Goal: Transaction & Acquisition: Purchase product/service

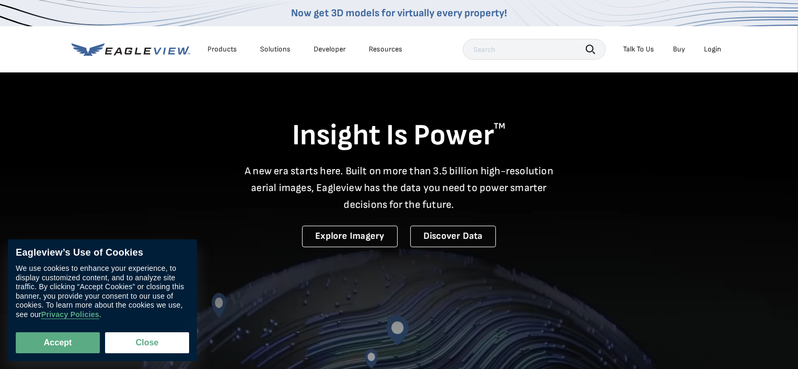
click at [714, 50] on div "Login" at bounding box center [713, 49] width 17 height 9
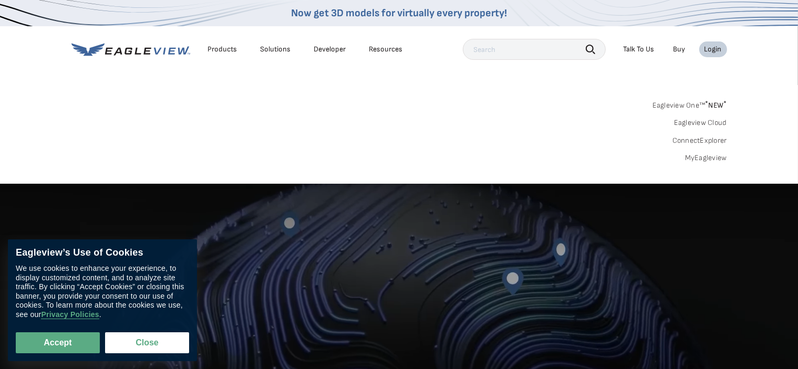
scroll to position [158, 0]
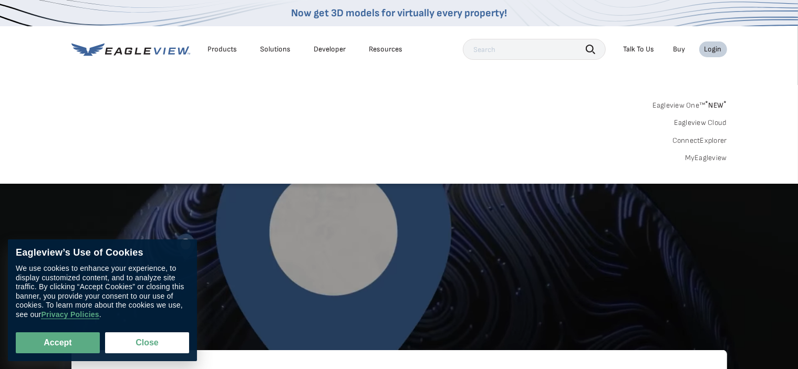
click at [708, 47] on div "Login" at bounding box center [713, 49] width 17 height 9
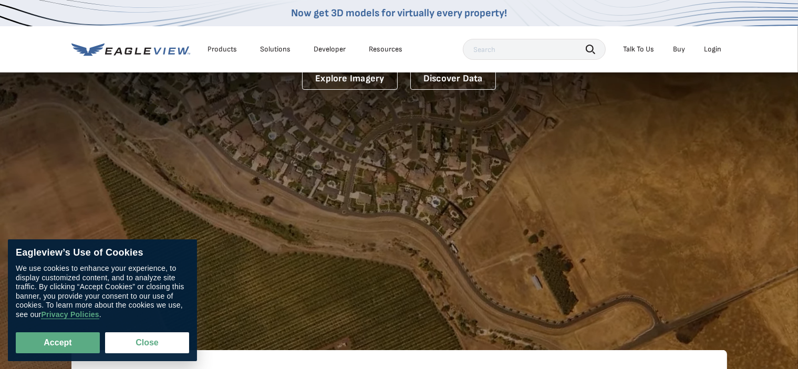
click at [708, 47] on div "Login" at bounding box center [713, 49] width 17 height 9
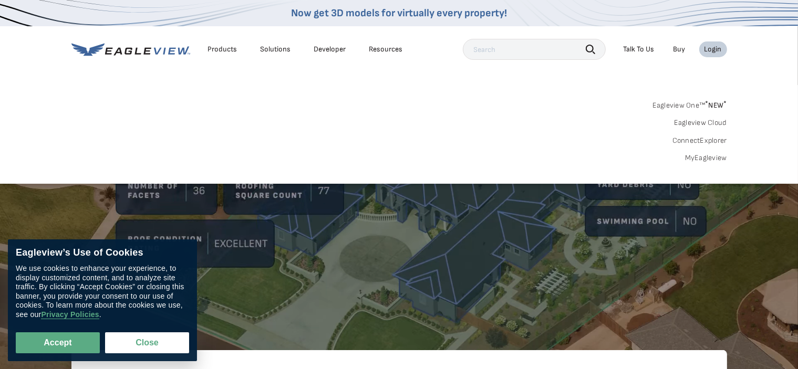
click at [708, 156] on link "MyEagleview" at bounding box center [706, 157] width 42 height 9
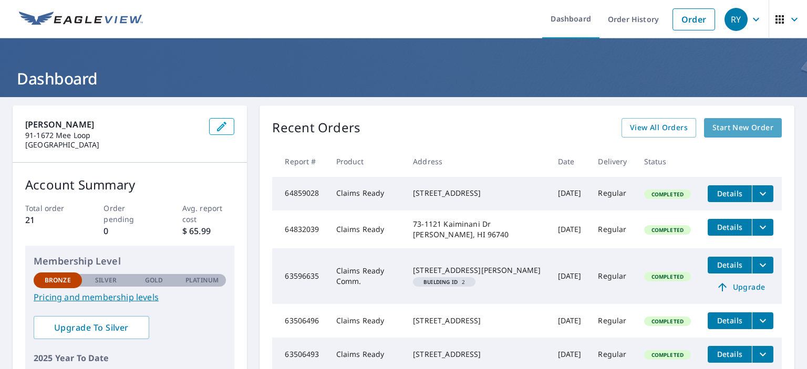
click at [721, 127] on span "Start New Order" at bounding box center [743, 127] width 61 height 13
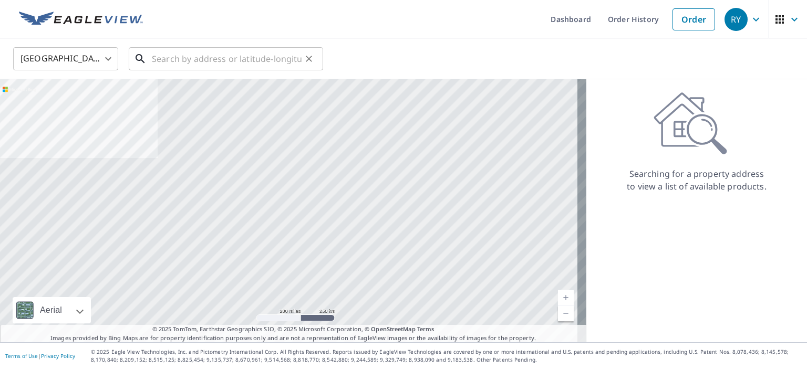
click at [162, 65] on input "text" at bounding box center [227, 58] width 150 height 29
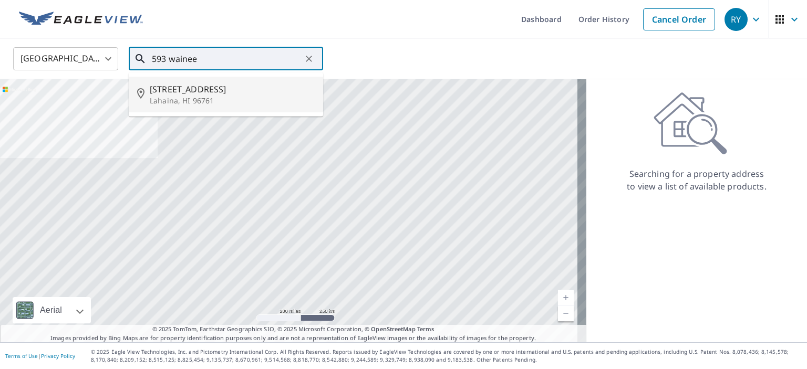
click at [200, 99] on p "Lahaina, HI 96761" at bounding box center [232, 101] width 165 height 11
type input "593 Wainee St Lahaina, HI 96761"
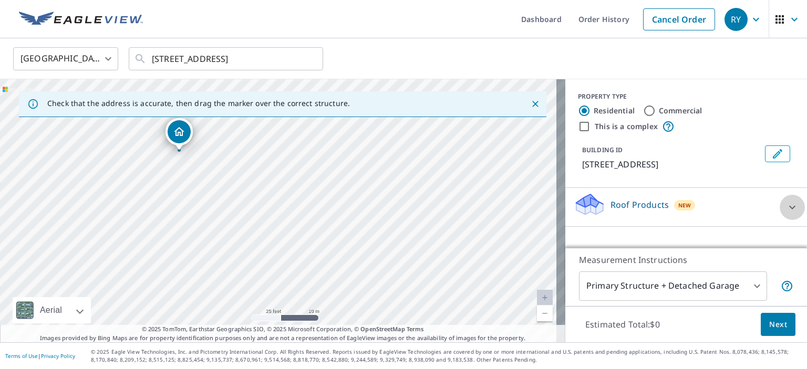
click at [788, 210] on icon at bounding box center [792, 207] width 13 height 13
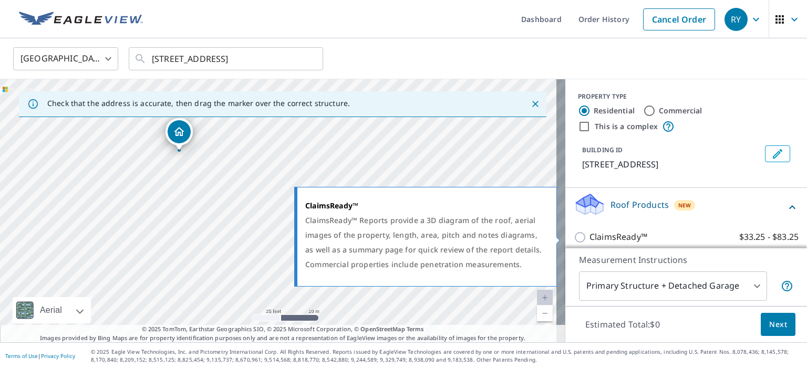
click at [577, 235] on input "ClaimsReady™ $33.25 - $83.25" at bounding box center [582, 237] width 16 height 13
checkbox input "true"
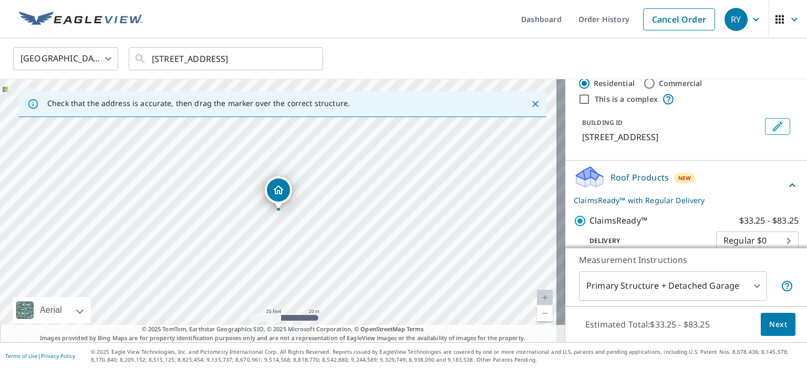
scroll to position [42, 0]
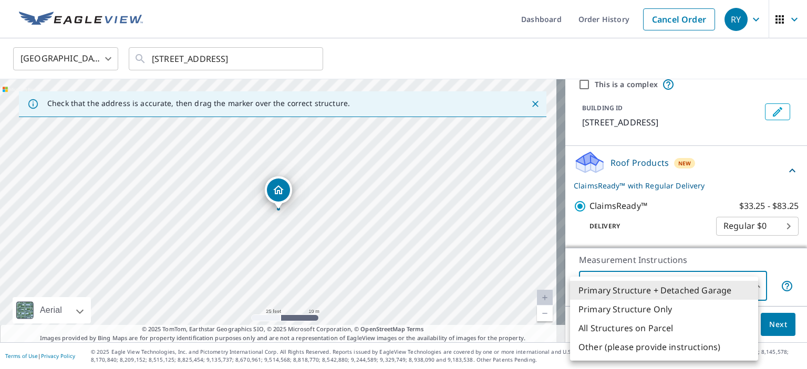
click at [746, 280] on body "RY RY Dashboard Order History Cancel Order RY United States US ​ 593 Wainee St …" at bounding box center [403, 184] width 807 height 369
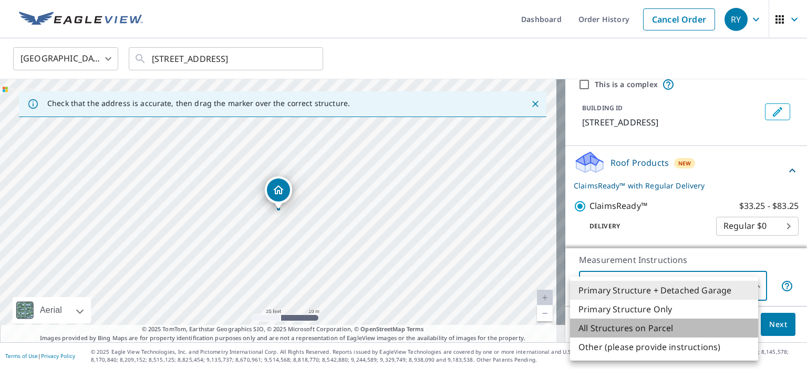
click at [677, 328] on li "All Structures on Parcel" at bounding box center [664, 328] width 188 height 19
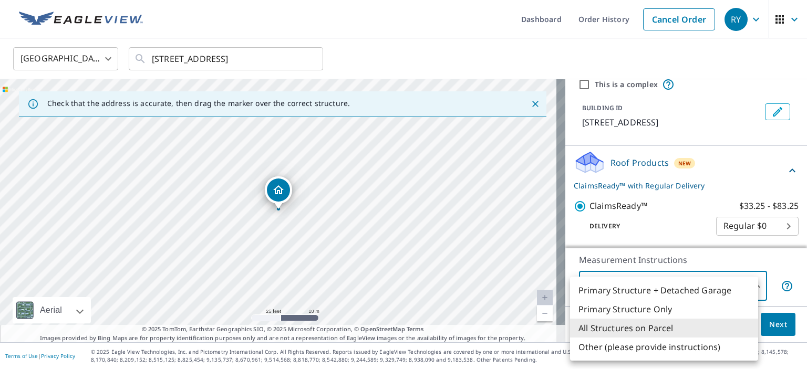
click at [709, 291] on body "RY RY Dashboard Order History Cancel Order RY United States US ​ 593 Wainee St …" at bounding box center [403, 184] width 807 height 369
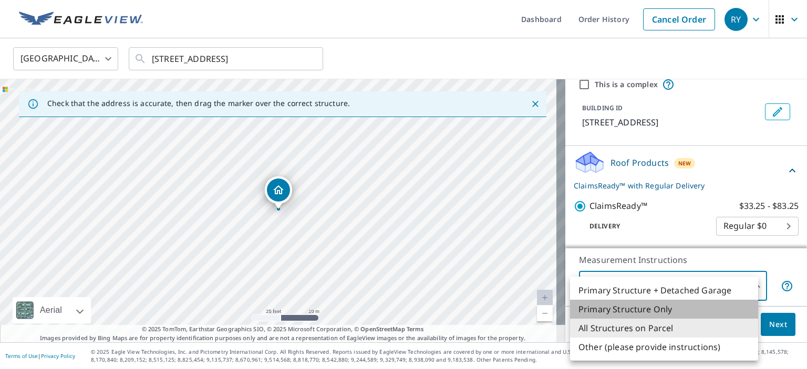
click at [647, 307] on li "Primary Structure Only" at bounding box center [664, 309] width 188 height 19
type input "2"
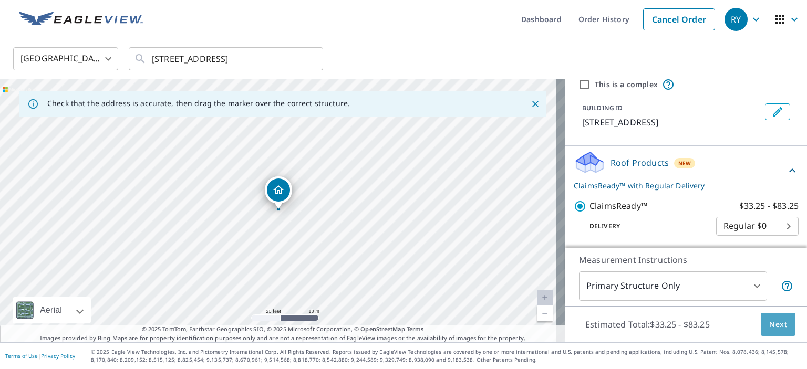
click at [769, 325] on span "Next" at bounding box center [778, 324] width 18 height 13
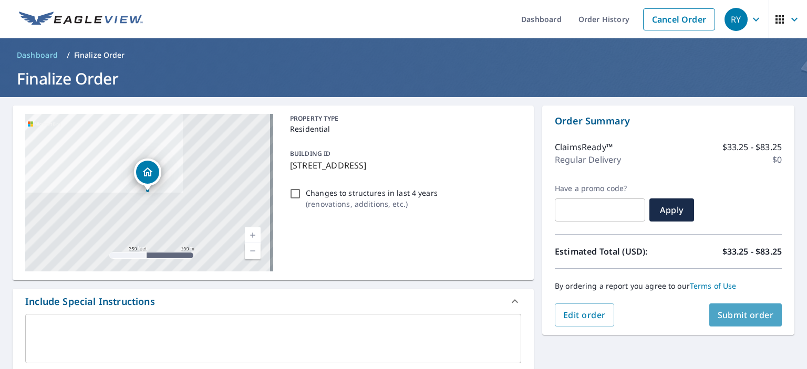
click at [747, 314] on span "Submit order" at bounding box center [746, 316] width 56 height 12
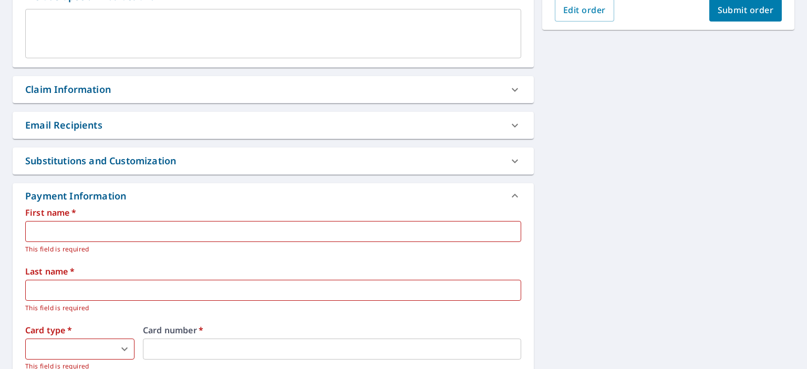
scroll to position [315, 0]
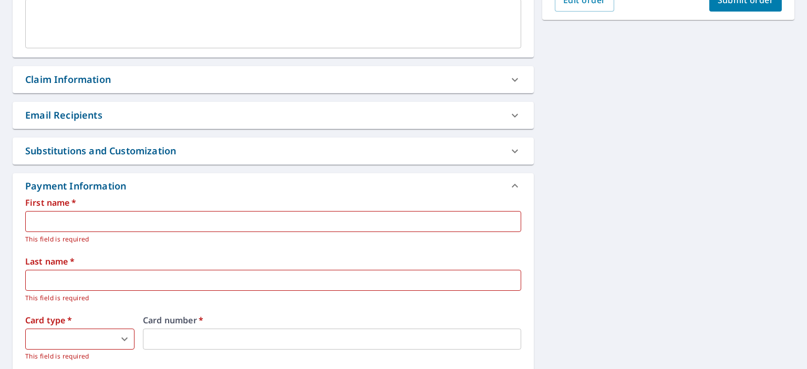
click at [439, 88] on div "Claim Information" at bounding box center [273, 79] width 521 height 27
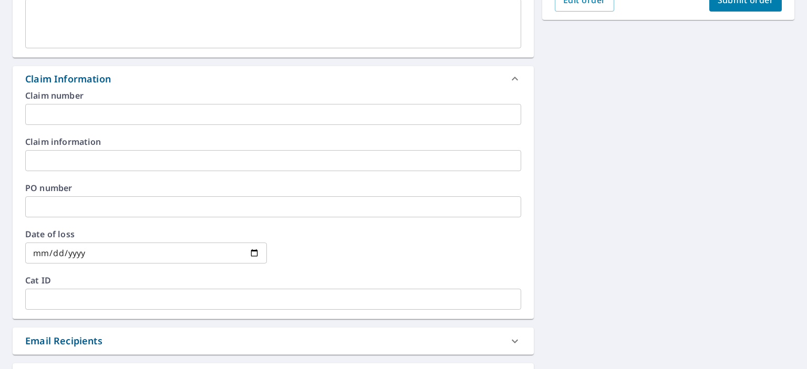
click at [439, 88] on div "Claim Information" at bounding box center [273, 78] width 521 height 25
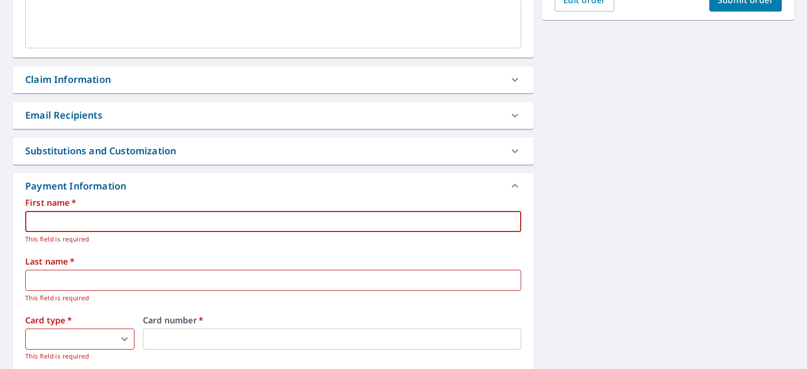
click at [116, 219] on input "text" at bounding box center [273, 221] width 496 height 21
type input "Ryan"
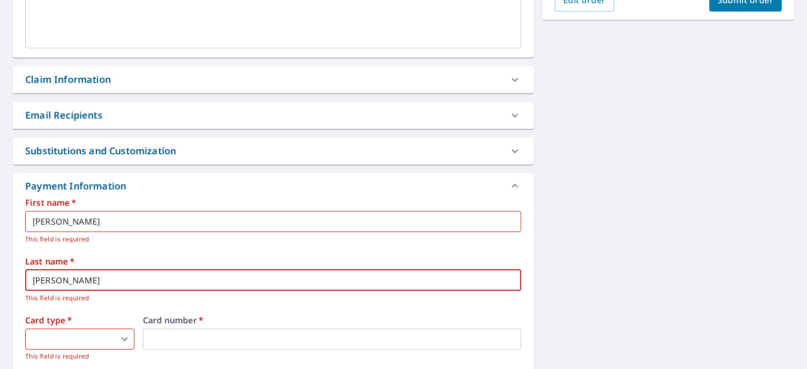
type input "Yamamoto"
click at [46, 342] on body "RY RY Dashboard Order History Cancel Order RY Dashboard / Finalize Order Finali…" at bounding box center [403, 184] width 807 height 369
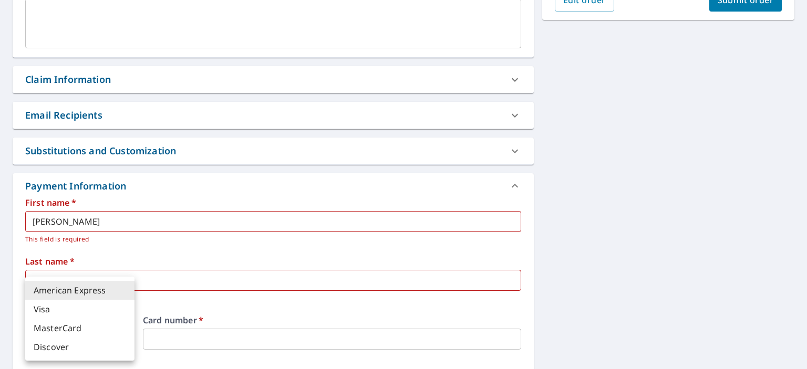
click at [71, 334] on li "MasterCard" at bounding box center [79, 328] width 109 height 19
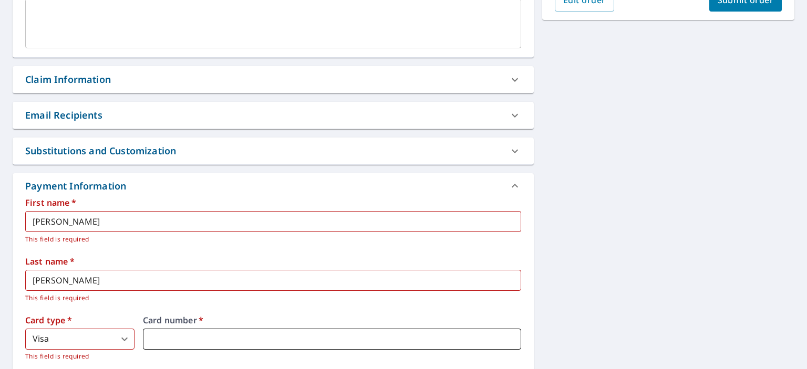
type input "3"
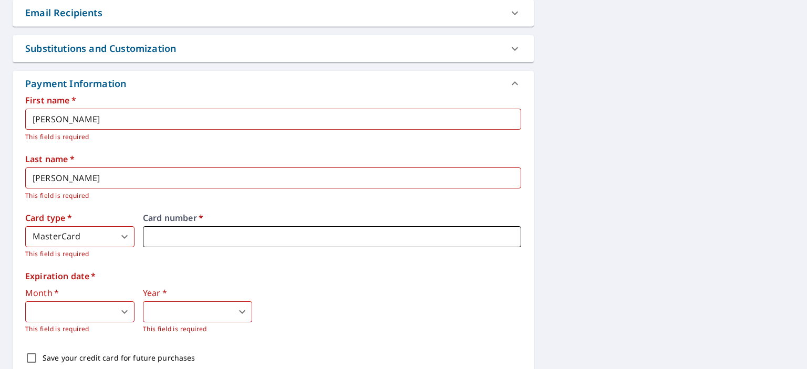
scroll to position [420, 0]
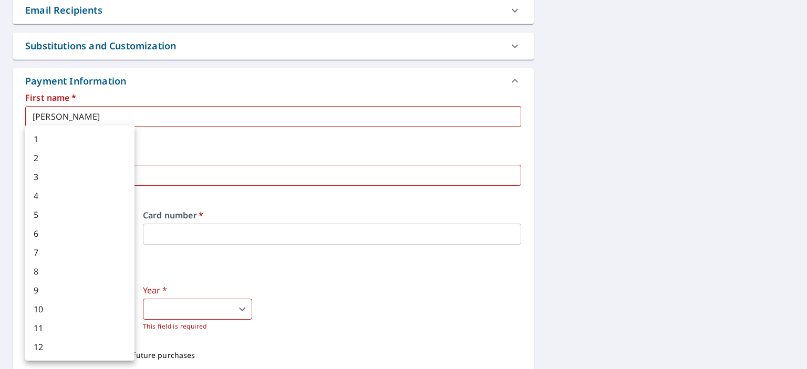
click at [105, 313] on body "RY RY Dashboard Order History Cancel Order RY Dashboard / Finalize Order Finali…" at bounding box center [403, 184] width 807 height 369
click at [57, 174] on li "3" at bounding box center [79, 177] width 109 height 19
type input "3"
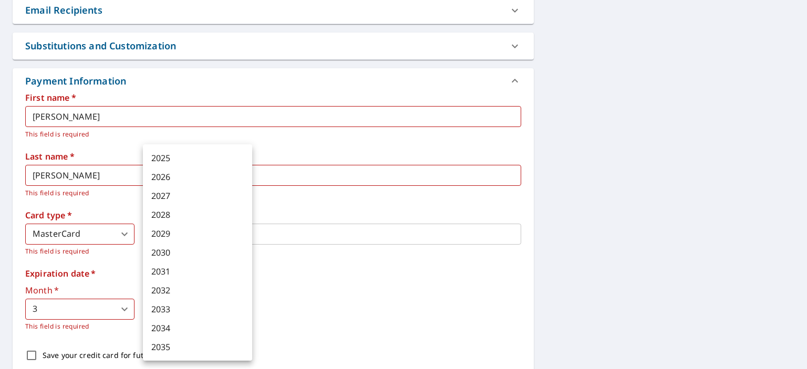
click at [180, 307] on body "RY RY Dashboard Order History Cancel Order RY Dashboard / Finalize Order Finali…" at bounding box center [403, 184] width 807 height 369
click at [179, 213] on li "2028" at bounding box center [197, 214] width 109 height 19
type input "2028"
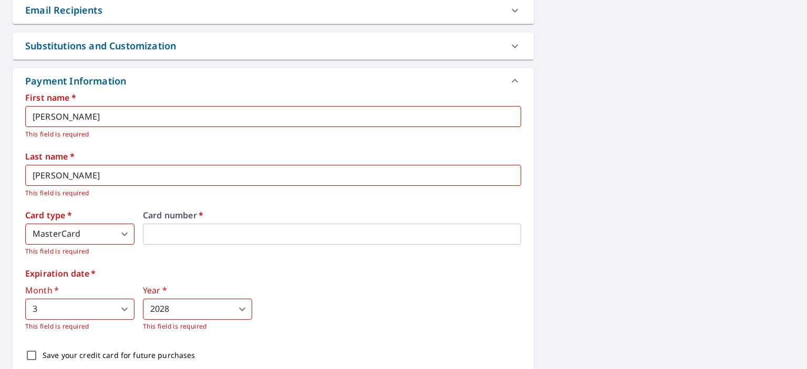
click at [286, 291] on div "Month   * 3 3 ​ This field is required Year   * 2028 2028 ​ This field is requi…" at bounding box center [273, 309] width 496 height 46
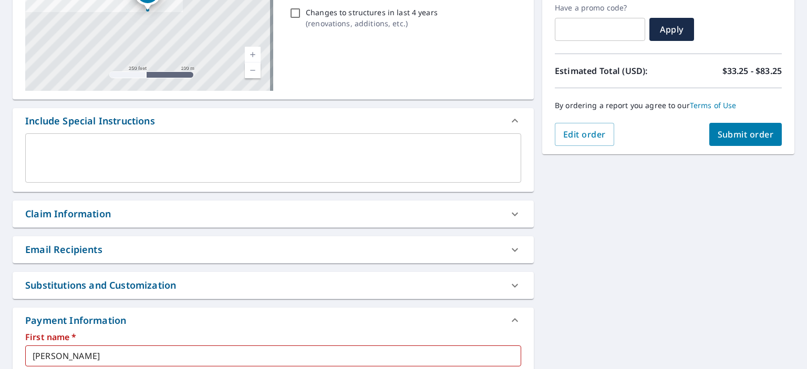
scroll to position [179, 0]
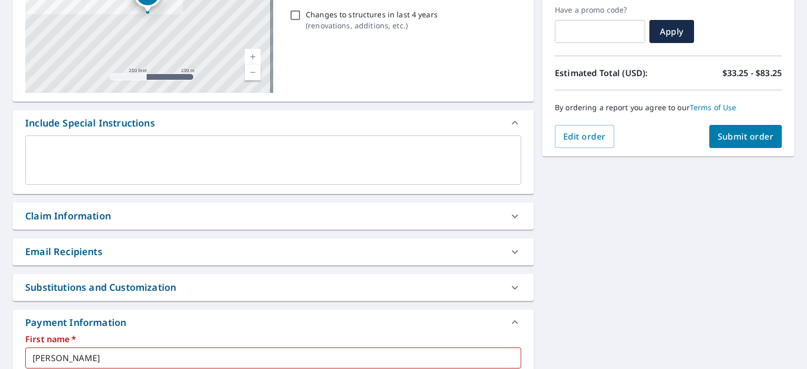
click at [477, 258] on div "Email Recipients" at bounding box center [263, 252] width 477 height 14
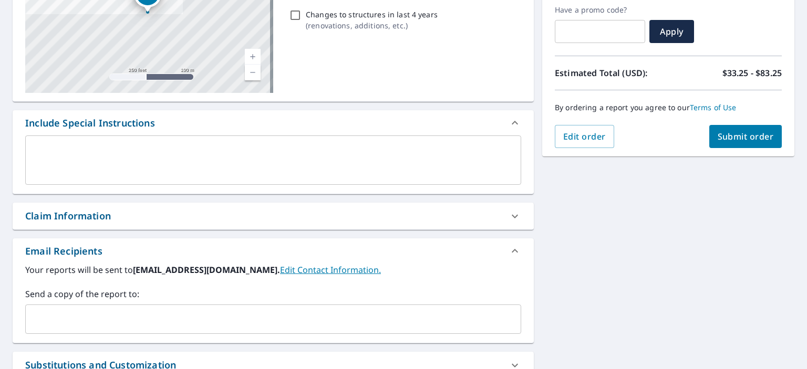
click at [633, 278] on div "593 Wainee St Lahaina, HI 96761 Aerial Road A standard road map Aerial A detail…" at bounding box center [403, 328] width 807 height 818
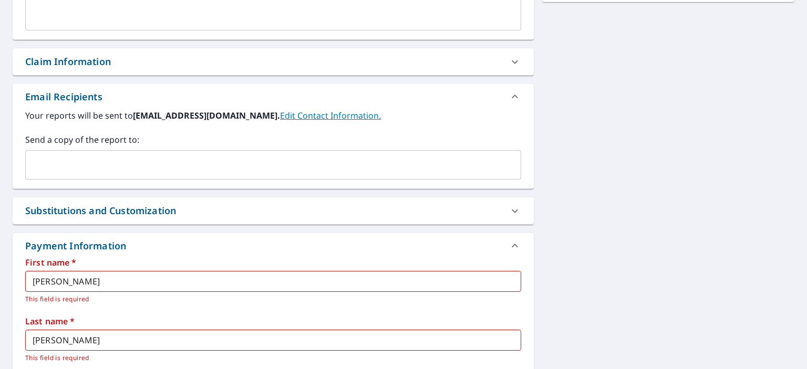
scroll to position [336, 0]
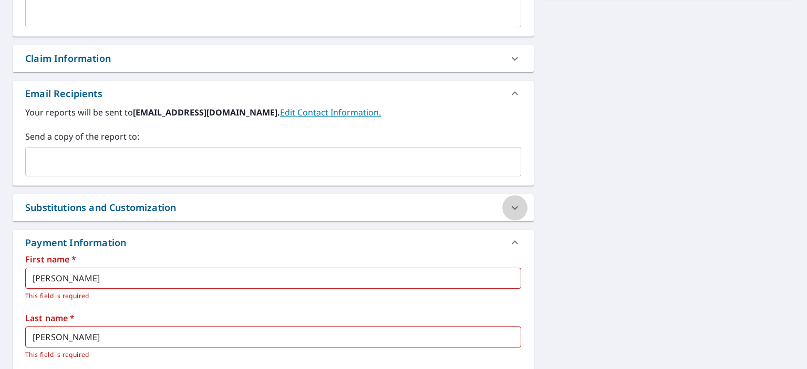
click at [502, 210] on div at bounding box center [514, 208] width 25 height 25
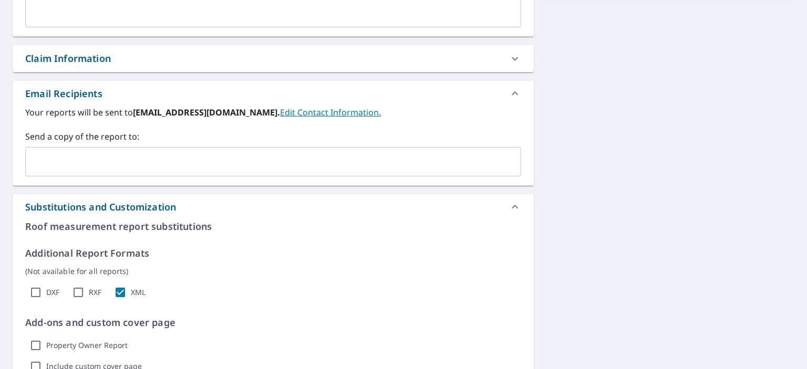
scroll to position [389, 0]
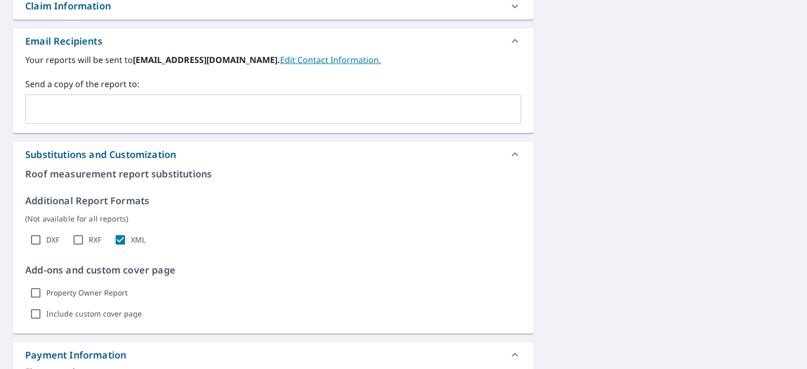
click at [611, 219] on div "593 Wainee St Lahaina, HI 96761 Aerial Road A standard road map Aerial A detail…" at bounding box center [403, 199] width 807 height 983
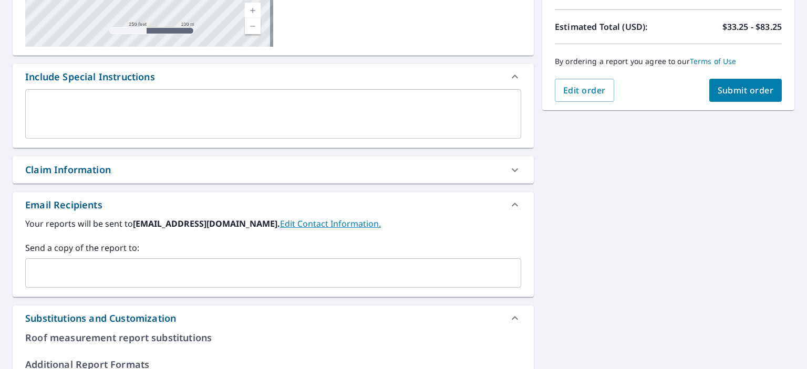
scroll to position [211, 0]
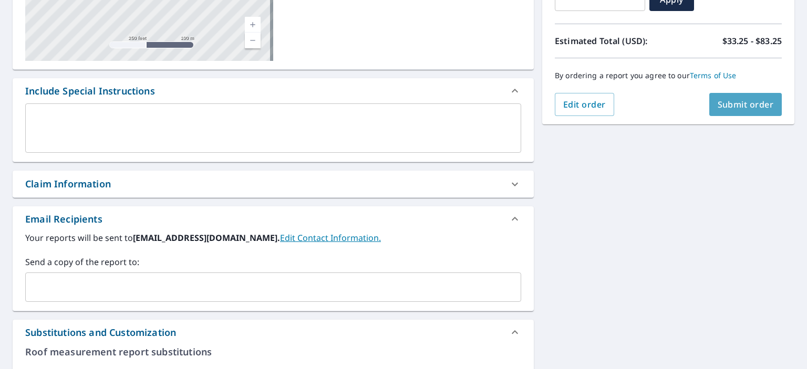
click at [738, 106] on span "Submit order" at bounding box center [746, 105] width 56 height 12
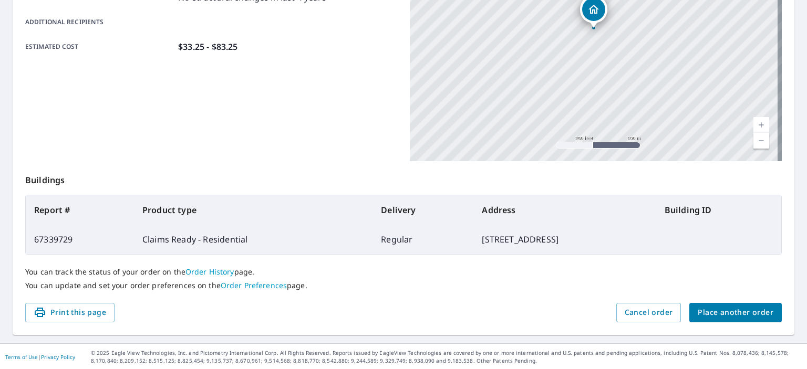
scroll to position [90, 0]
